Goal: Check status

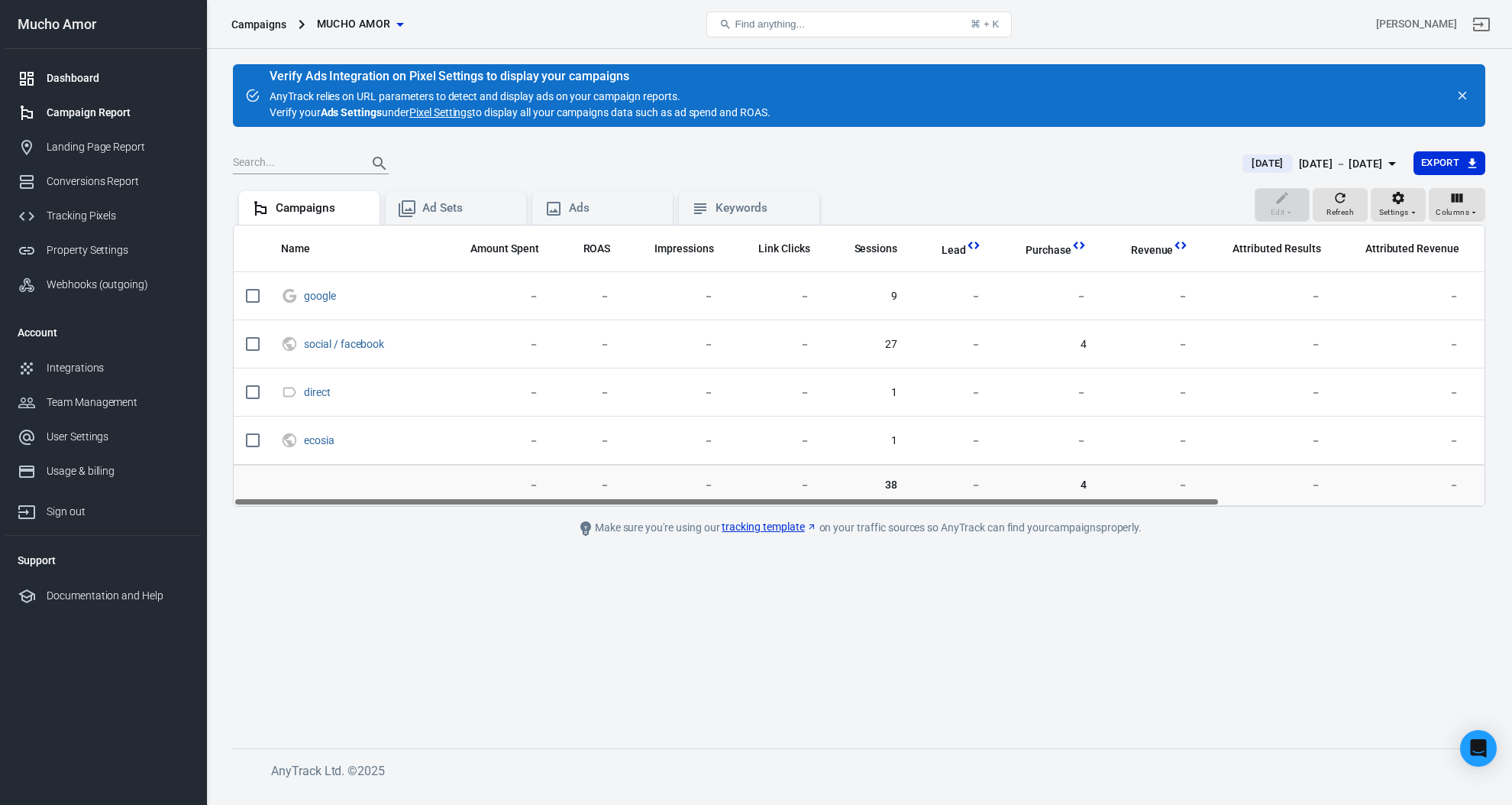
click at [77, 91] on link "Dashboard" at bounding box center [103, 78] width 195 height 34
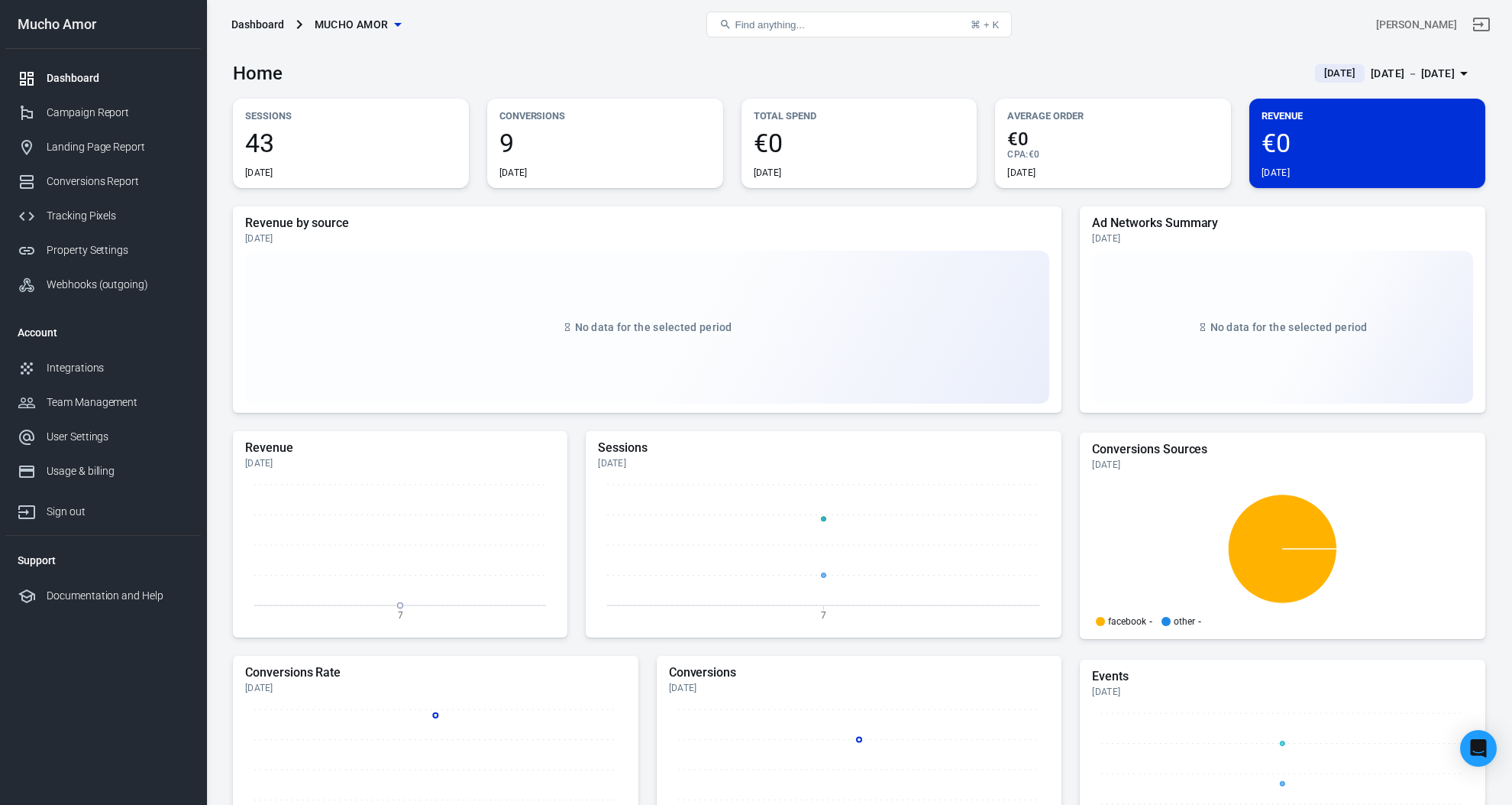
click at [544, 145] on span "9" at bounding box center [606, 143] width 212 height 26
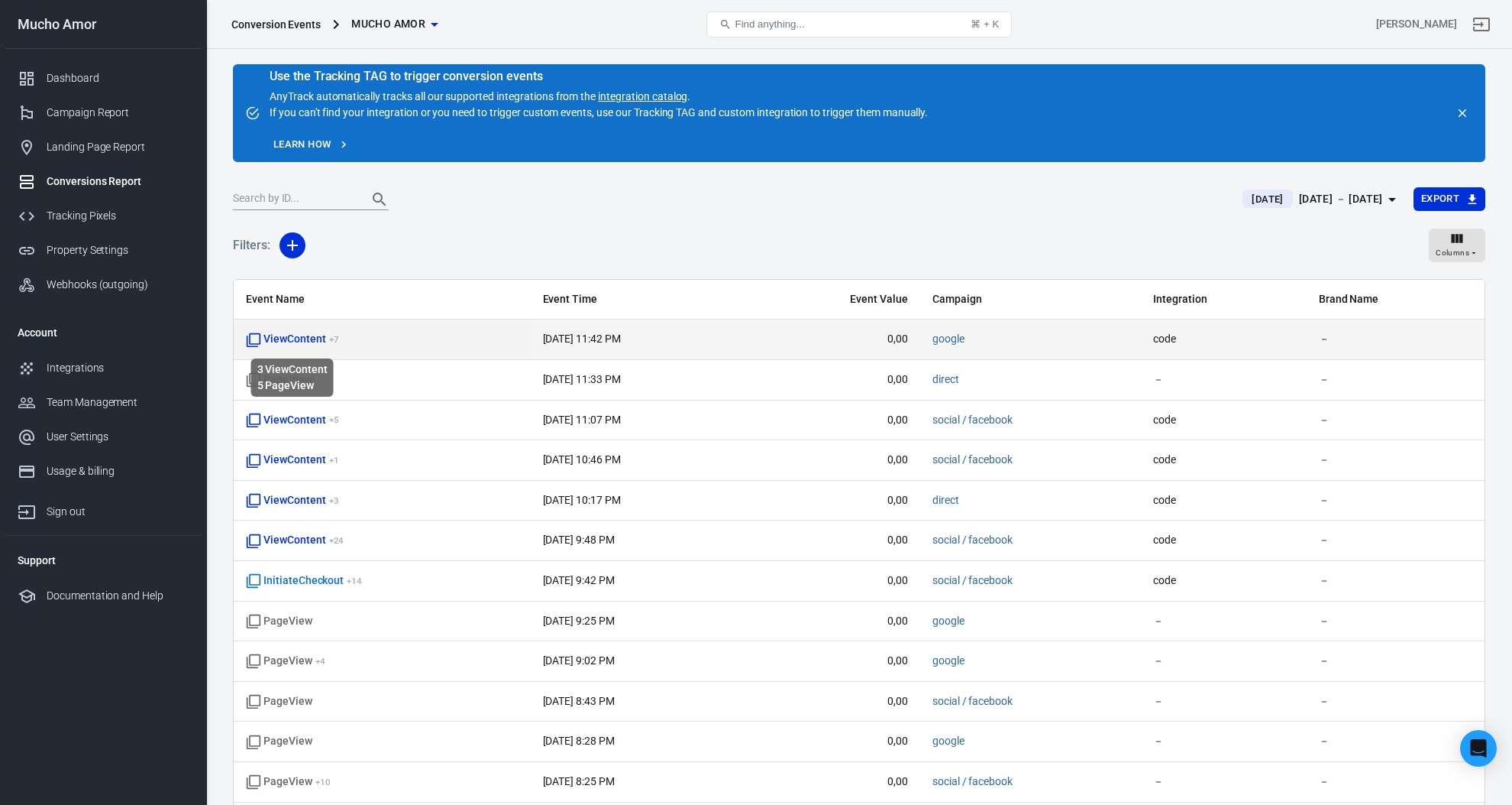
click at [302, 339] on span "ViewContent + 7" at bounding box center [291, 339] width 92 height 16
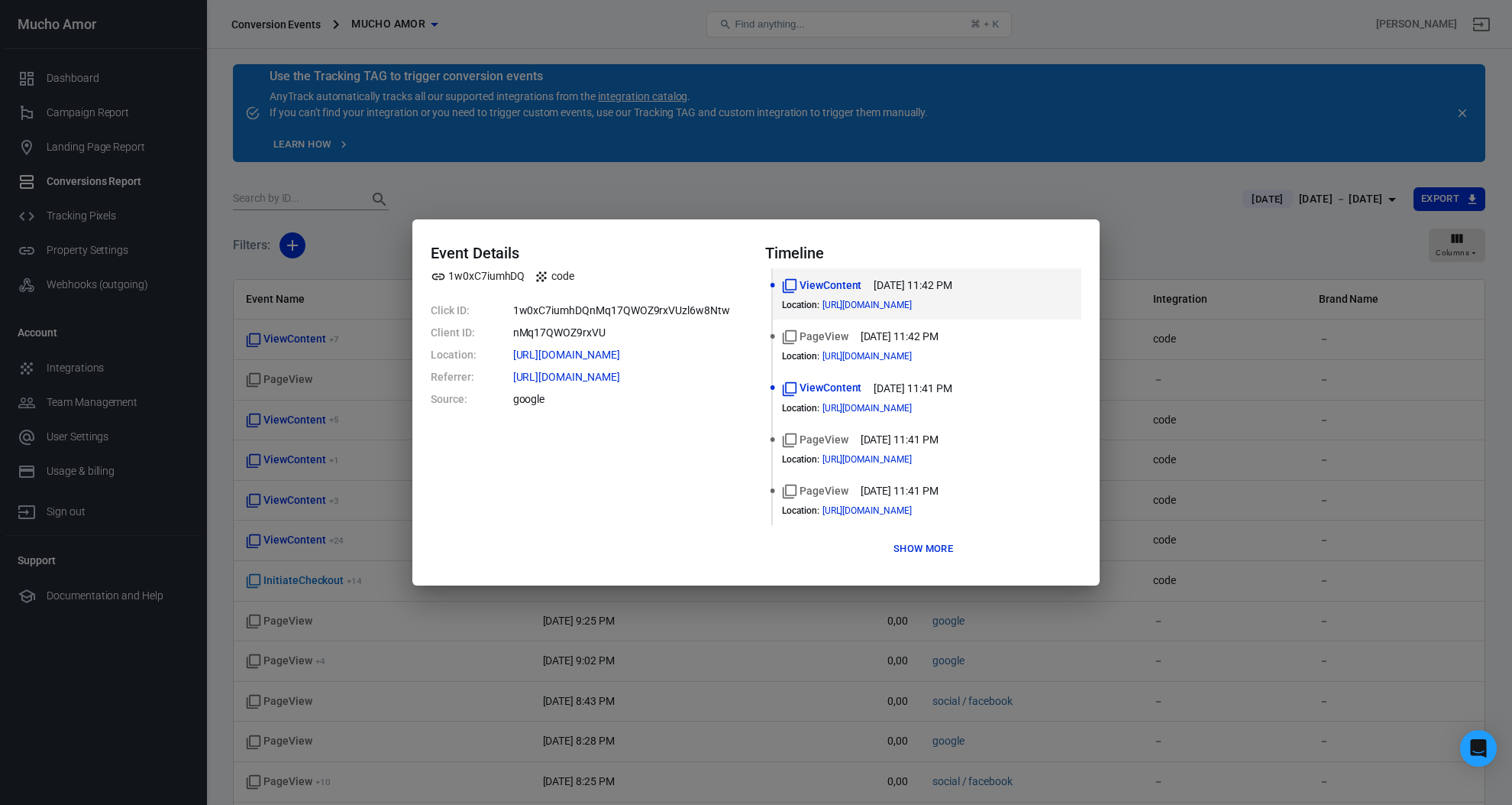
click at [333, 307] on div "Event Details 1w0xC7iumhDQ code Click ID: 1w0xC7iumhDQnMq17QWOZ9rxVUzl6w8Ntw Cl…" at bounding box center [756, 402] width 1512 height 805
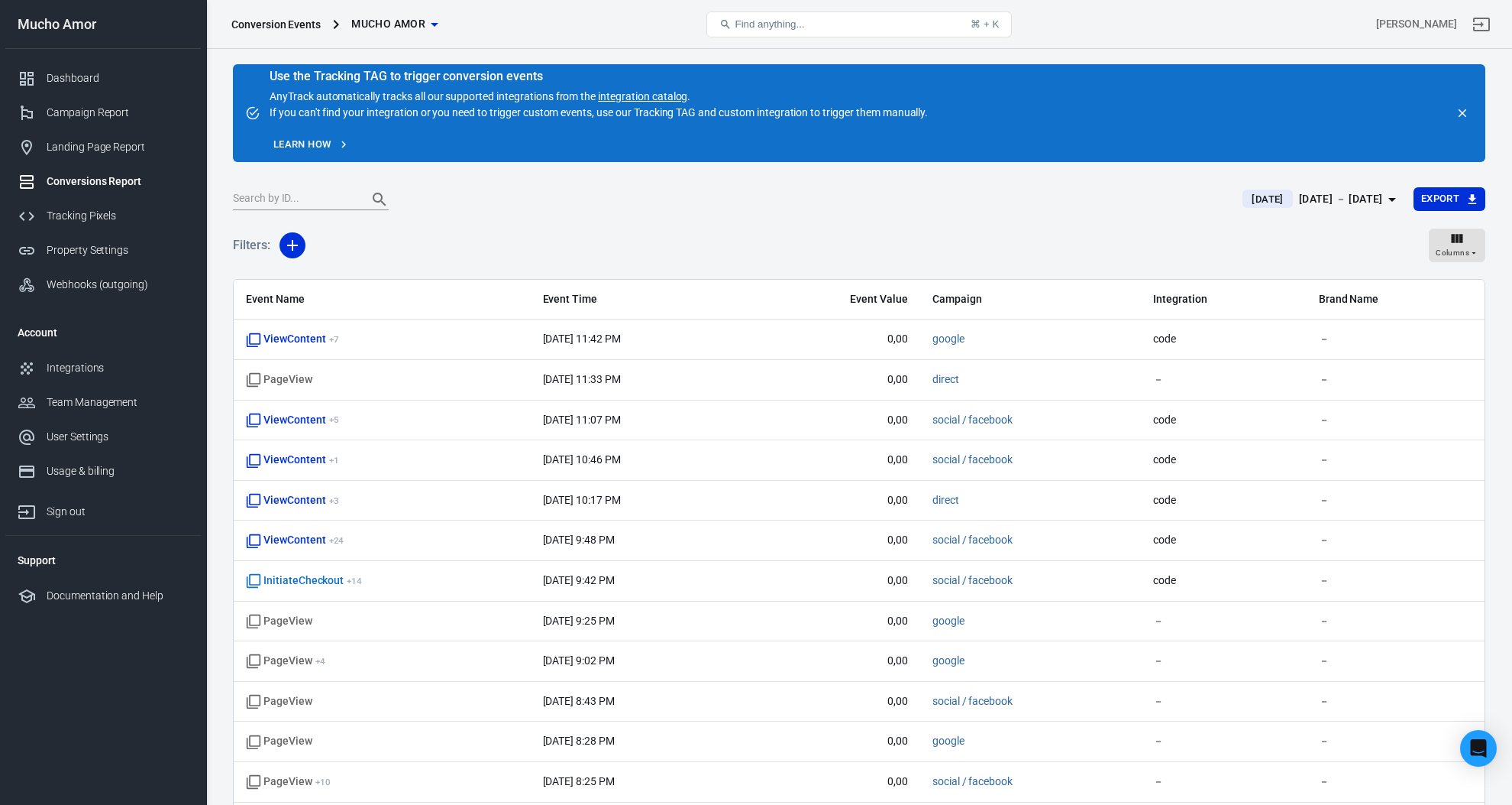
scroll to position [45, 0]
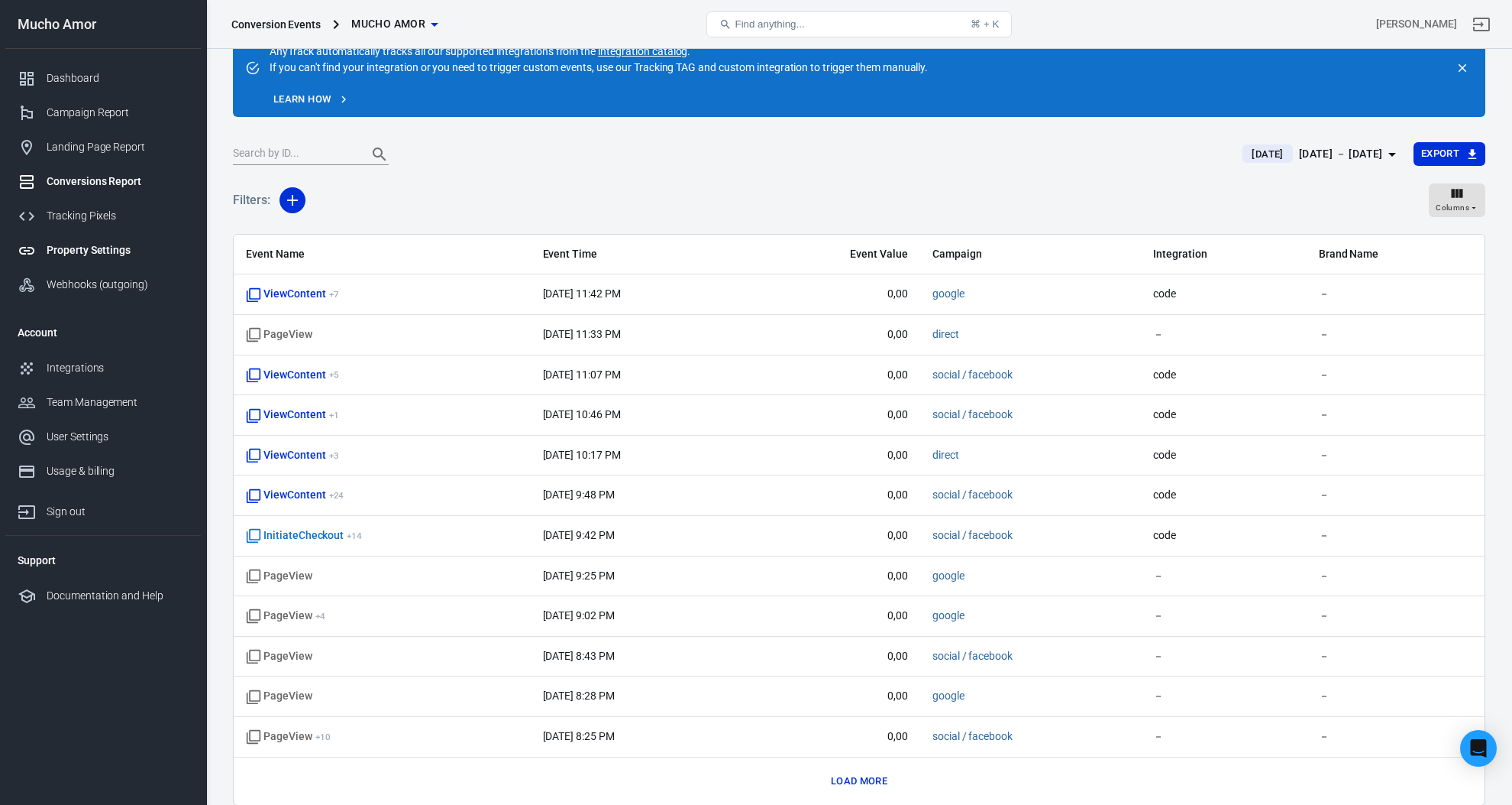
click at [126, 241] on link "Property Settings" at bounding box center [103, 250] width 195 height 34
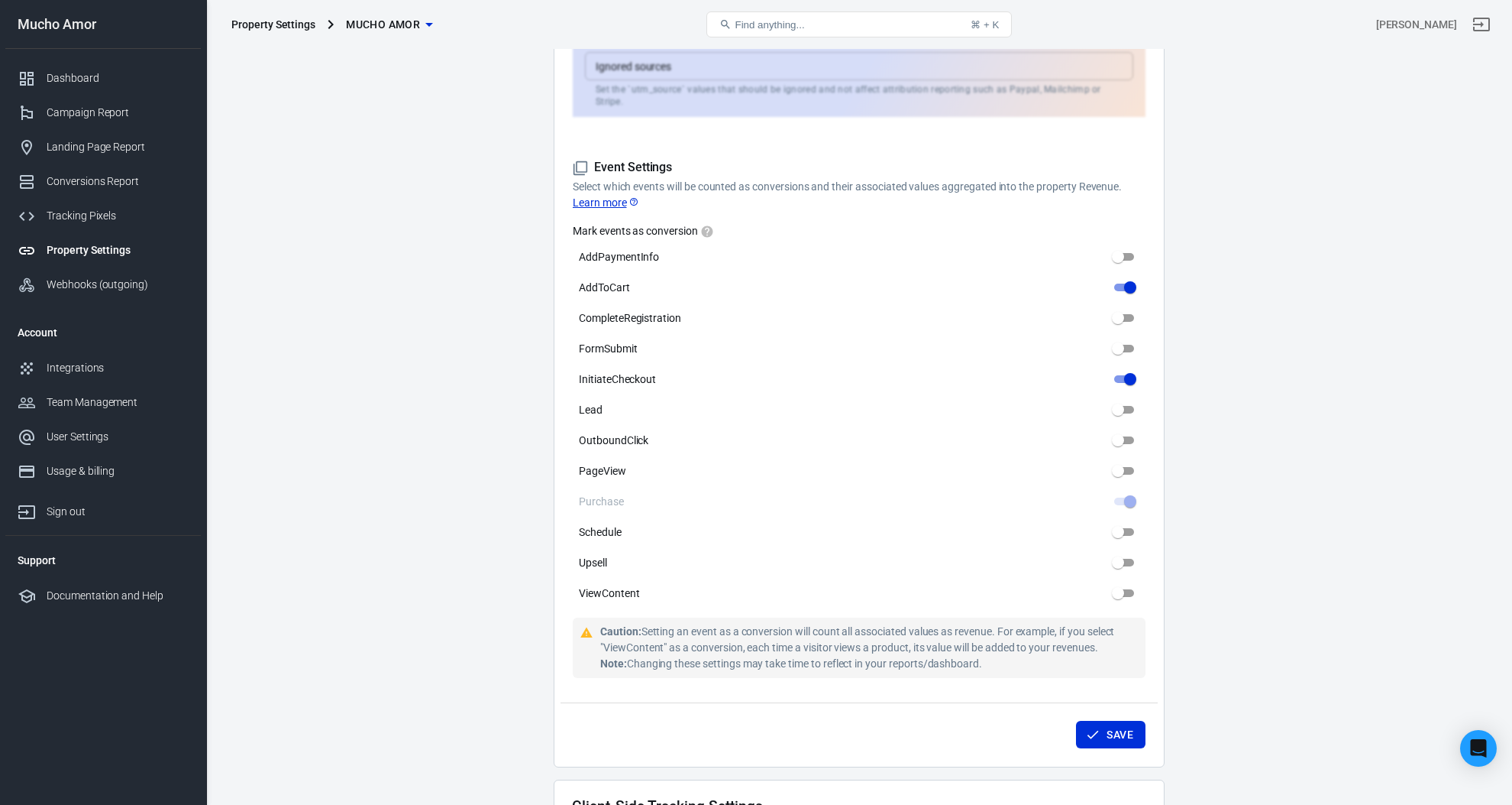
scroll to position [628, 0]
click at [109, 87] on link "Dashboard" at bounding box center [103, 78] width 195 height 34
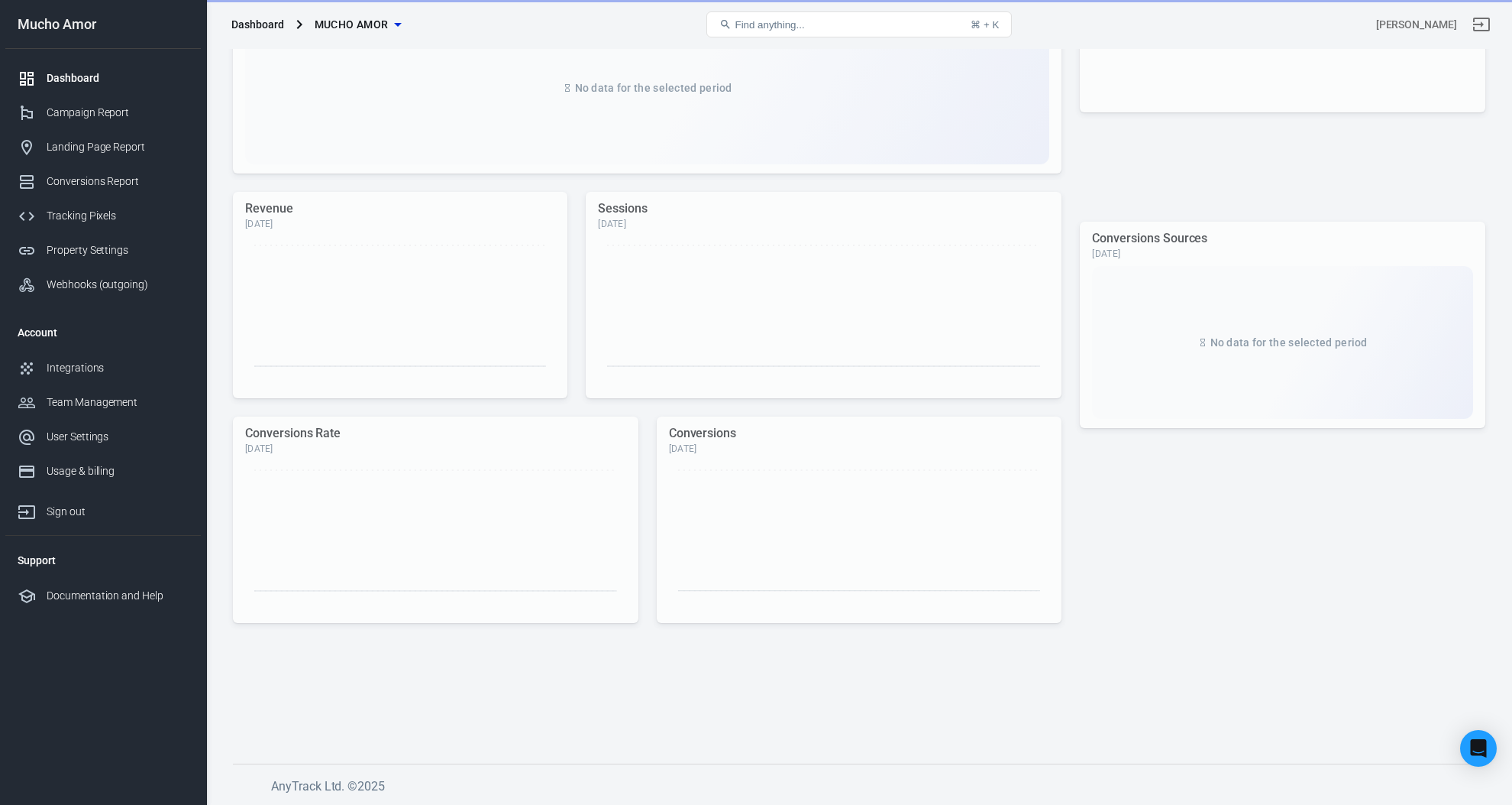
scroll to position [238, 0]
